Goal: Transaction & Acquisition: Purchase product/service

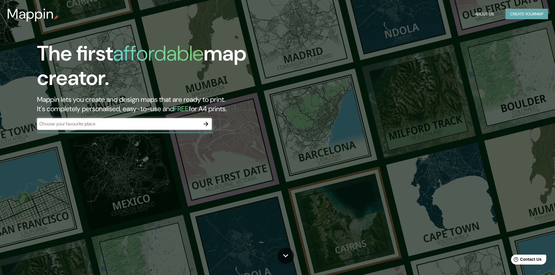
click at [518, 17] on button "Create your map" at bounding box center [526, 14] width 42 height 11
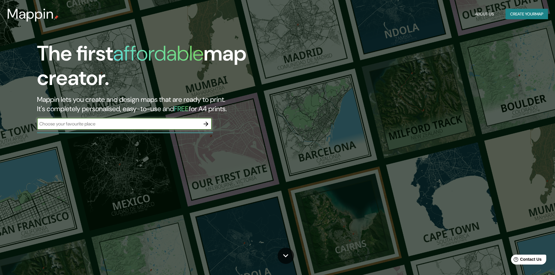
click at [524, 17] on button "Create your map" at bounding box center [526, 14] width 42 height 11
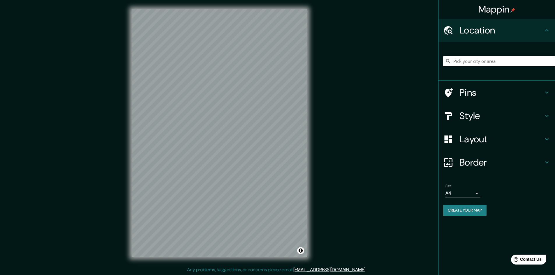
click at [466, 65] on input "Pick your city or area" at bounding box center [499, 61] width 112 height 10
click at [466, 62] on input "Calle Ángeles, 75167 Santa María Coatepec, Puebla, Mexico" at bounding box center [499, 61] width 112 height 10
type input "Calle Ángeles, 75167 Santa María Coatepec, Puebla, Mexico"
click at [551, 63] on icon "Clear" at bounding box center [550, 61] width 5 height 5
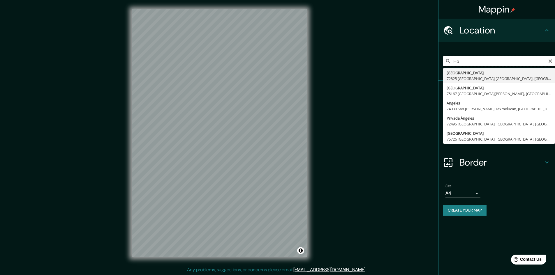
type input "H"
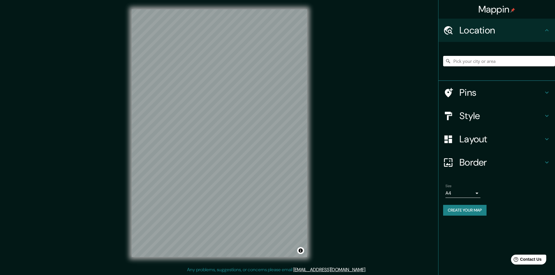
click at [536, 30] on h4 "Location" at bounding box center [501, 30] width 84 height 12
click at [538, 29] on h4 "Location" at bounding box center [501, 30] width 84 height 12
click at [546, 30] on icon at bounding box center [546, 30] width 3 height 2
click at [474, 61] on input "Pick your city or area" at bounding box center [499, 61] width 112 height 10
paste input "Av. Kepler 2143, Reserva Territorial Atlixcáyotl, 72190 Heroica Puebla de Zarag…"
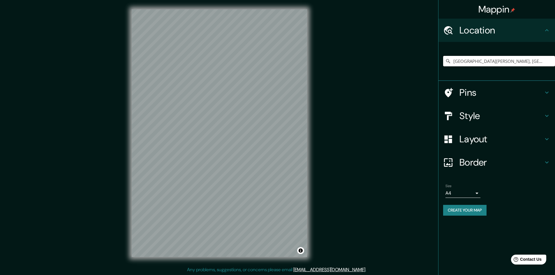
type input "Avenida Kepler, 72460 Puebla, Puebla, Mexico"
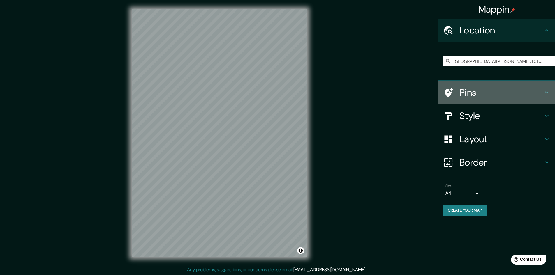
click at [476, 91] on h4 "Pins" at bounding box center [501, 93] width 84 height 12
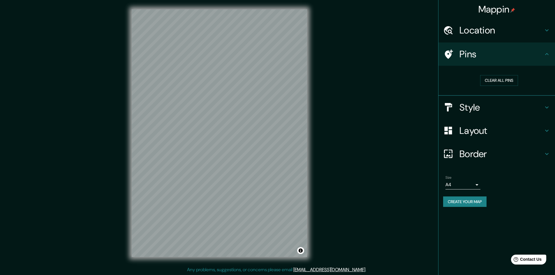
click at [477, 110] on h4 "Style" at bounding box center [501, 108] width 84 height 12
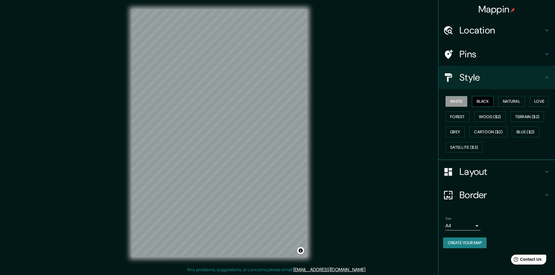
click at [480, 103] on button "Black" at bounding box center [483, 101] width 22 height 11
click at [509, 102] on button "Natural" at bounding box center [511, 101] width 27 height 11
click at [541, 101] on button "Love" at bounding box center [538, 101] width 19 height 11
click at [460, 115] on button "Forest" at bounding box center [457, 116] width 24 height 11
click at [493, 117] on button "Wood ($2)" at bounding box center [489, 116] width 31 height 11
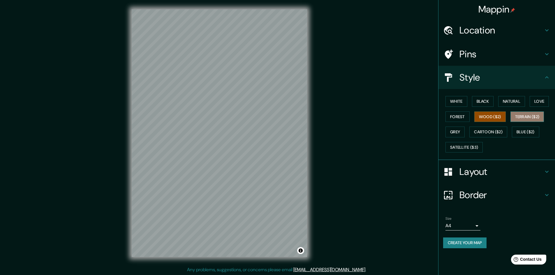
click at [533, 118] on button "Terrain ($2)" at bounding box center [527, 116] width 34 height 11
click at [458, 133] on button "Grey" at bounding box center [454, 132] width 19 height 11
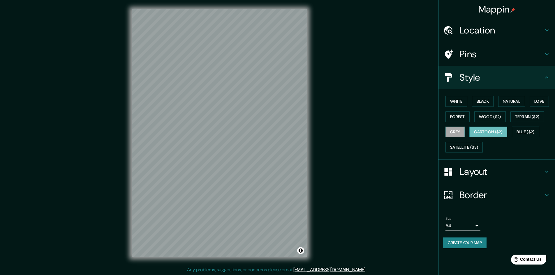
click at [488, 132] on button "Cartoon ($2)" at bounding box center [488, 132] width 38 height 11
click at [531, 131] on button "Blue ($2)" at bounding box center [524, 132] width 27 height 11
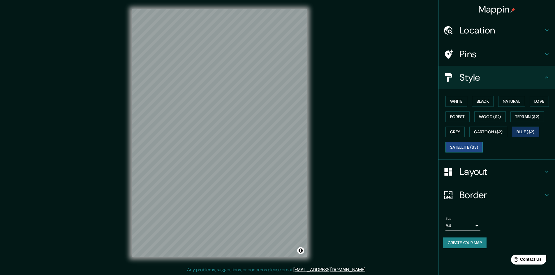
click at [459, 148] on button "Satellite ($3)" at bounding box center [463, 147] width 37 height 11
click at [456, 100] on button "White" at bounding box center [456, 101] width 22 height 11
